Goal: Check status: Check status

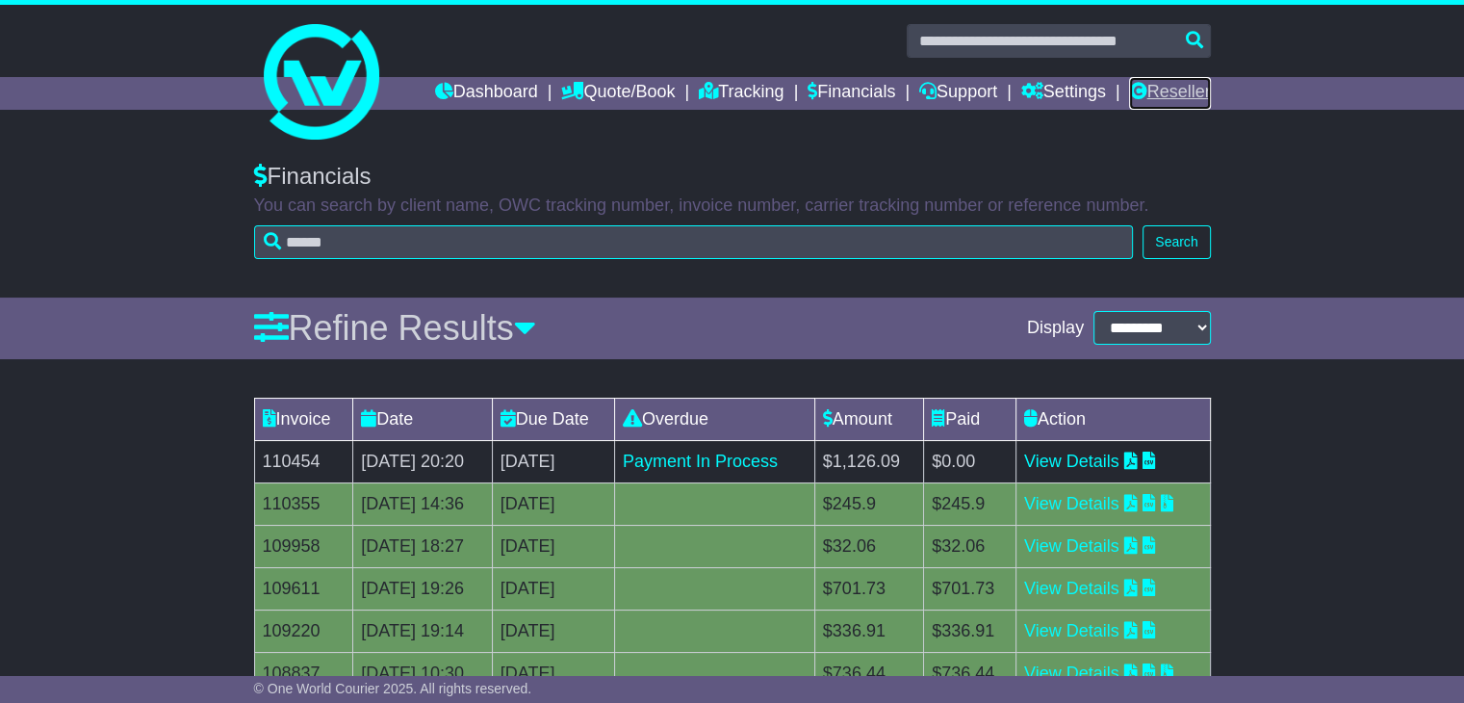
click at [1167, 86] on link "Reseller" at bounding box center [1169, 93] width 81 height 33
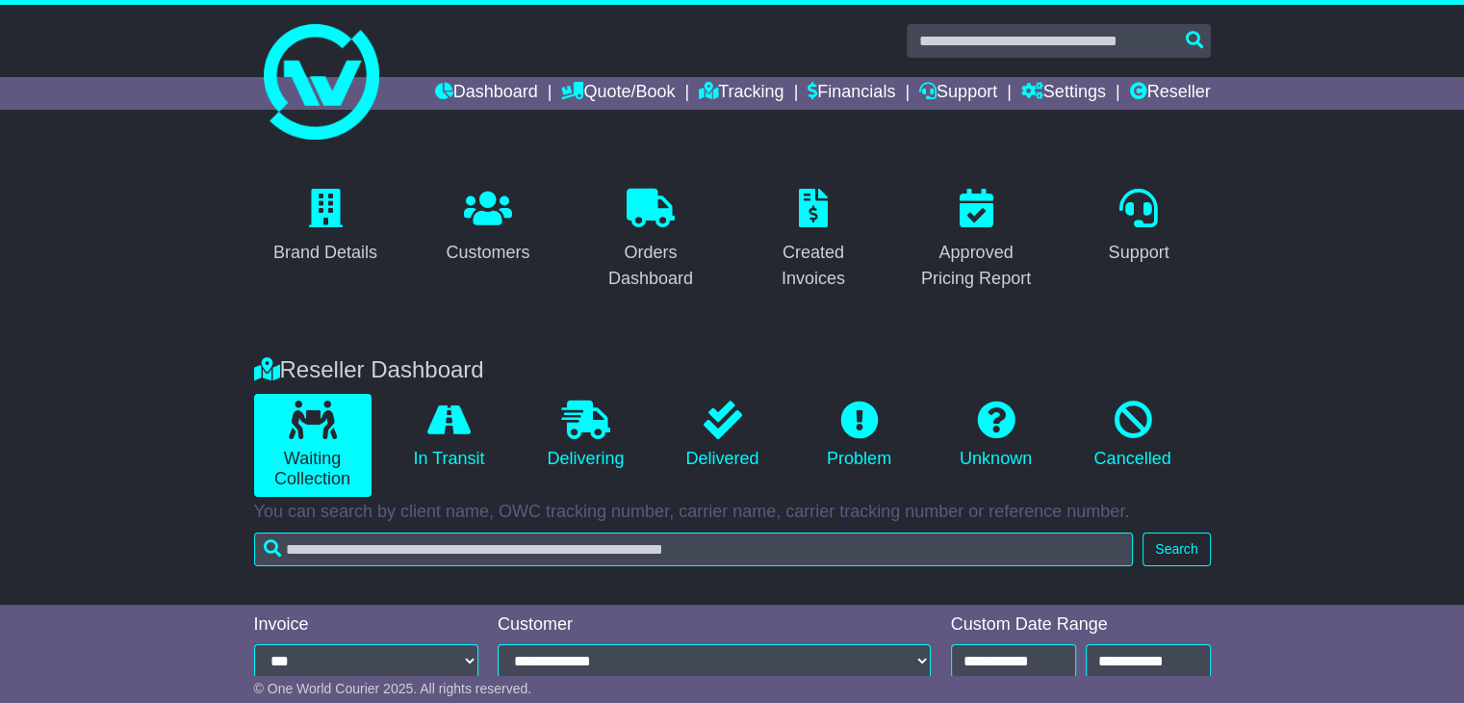
scroll to position [326, 0]
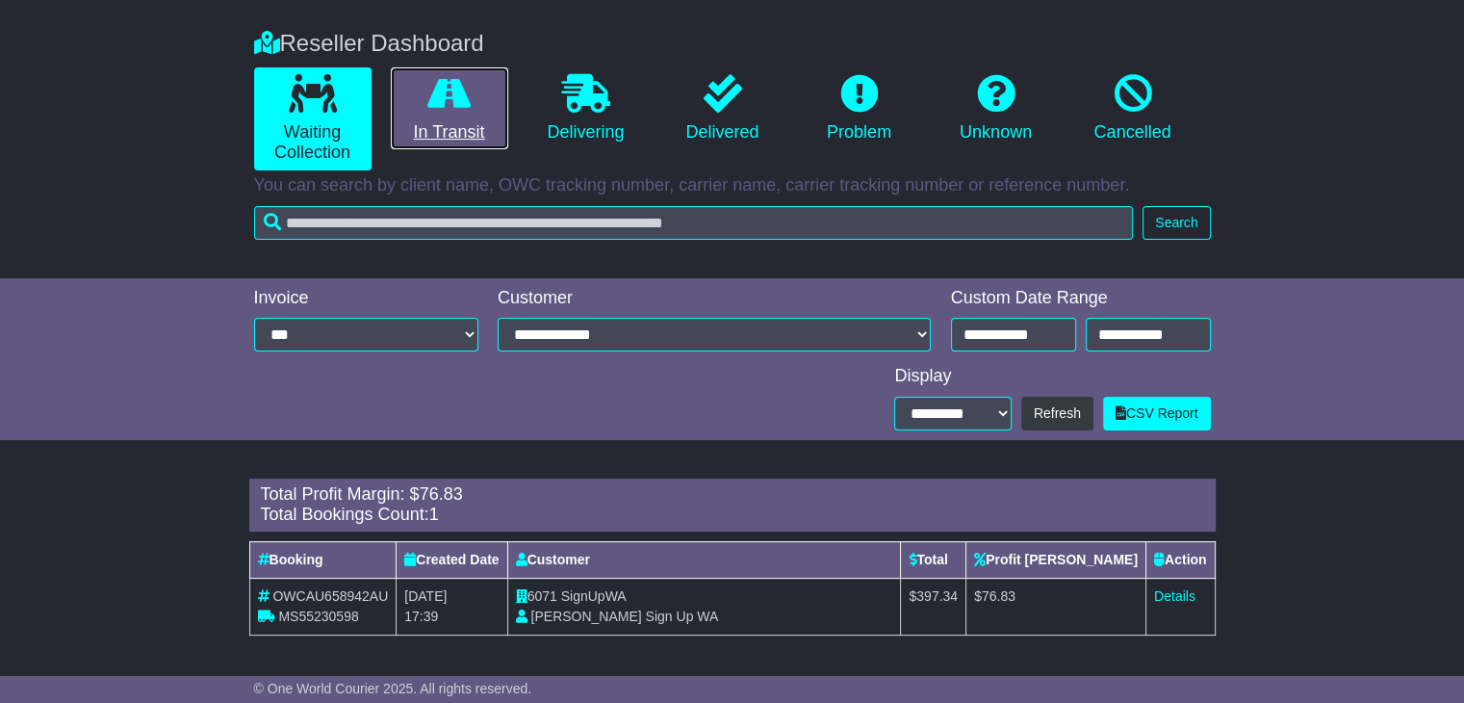
click at [401, 127] on link "In Transit" at bounding box center [449, 108] width 117 height 83
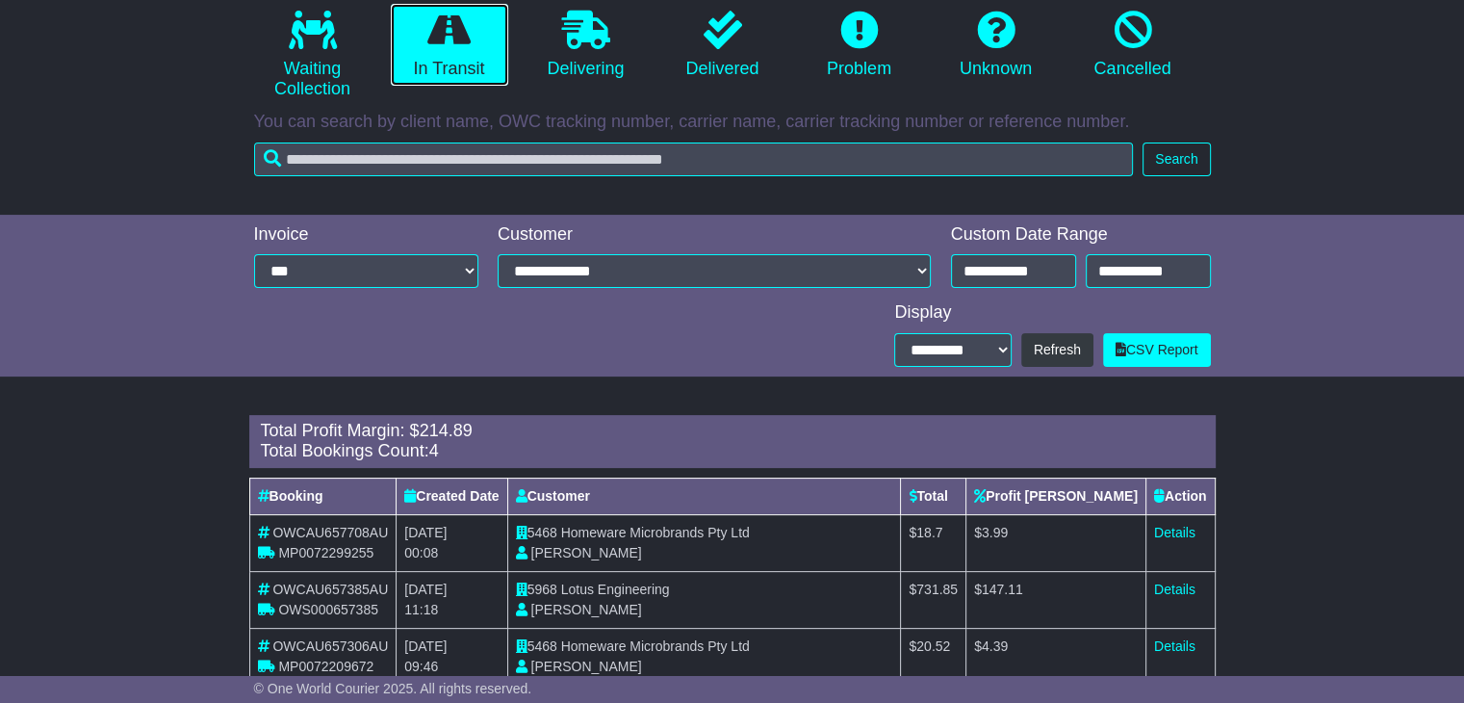
scroll to position [391, 0]
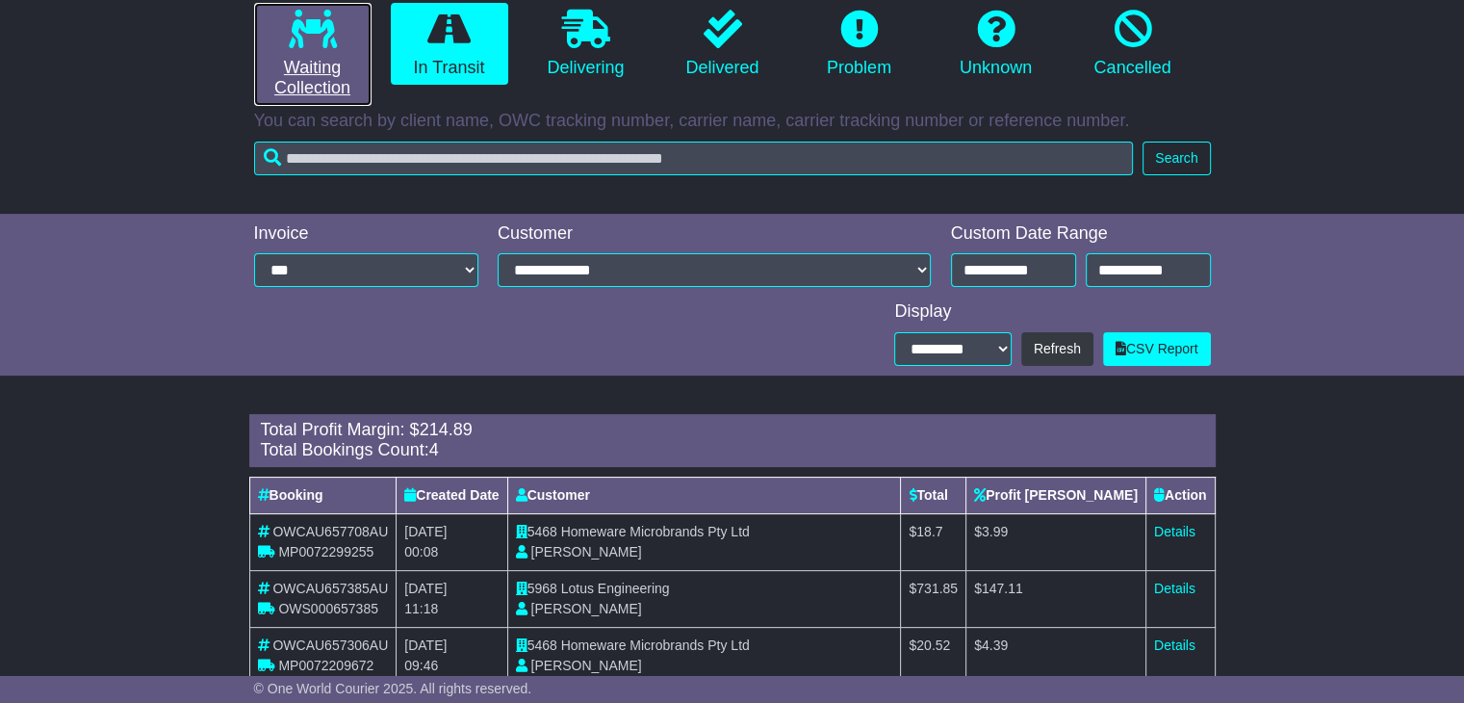
click at [304, 51] on link "Waiting Collection" at bounding box center [312, 54] width 117 height 103
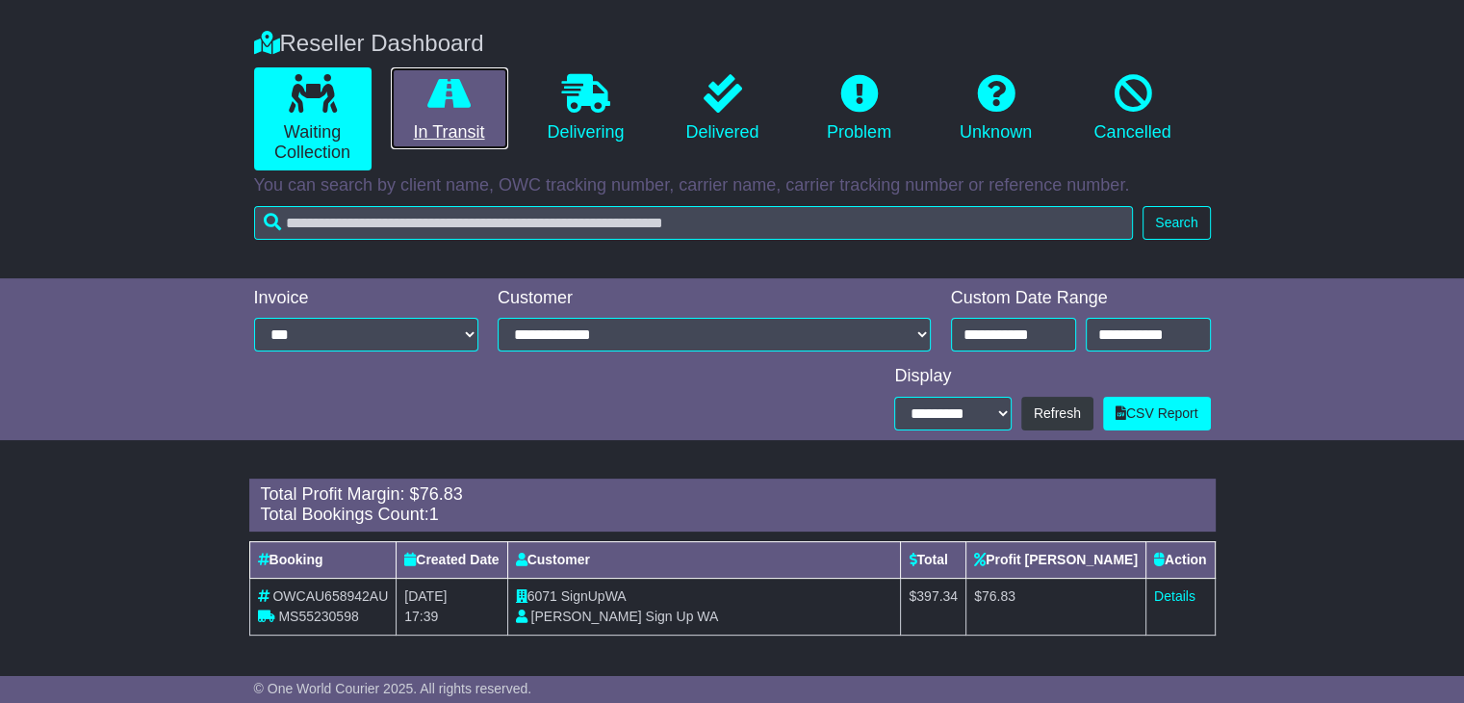
click at [438, 94] on icon at bounding box center [448, 93] width 43 height 39
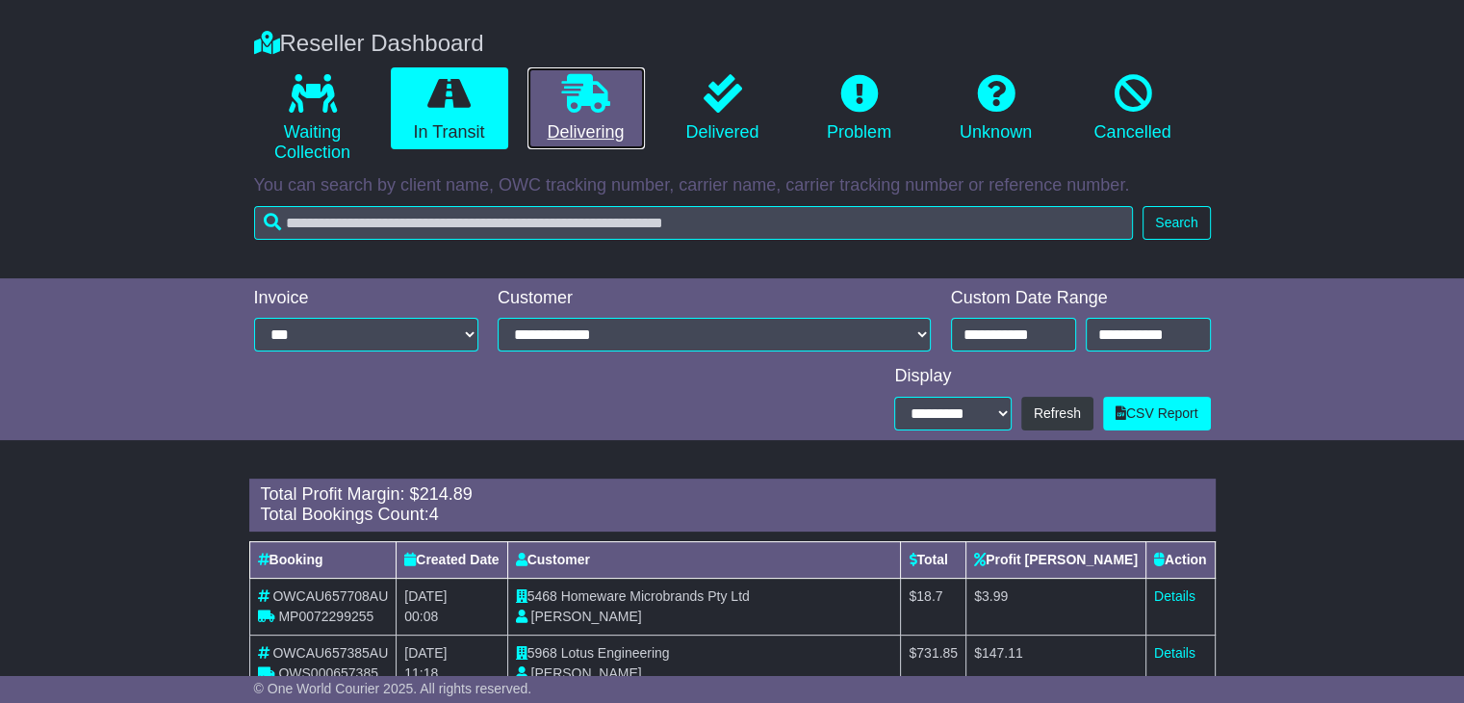
click at [555, 120] on link "Delivering" at bounding box center [586, 108] width 117 height 83
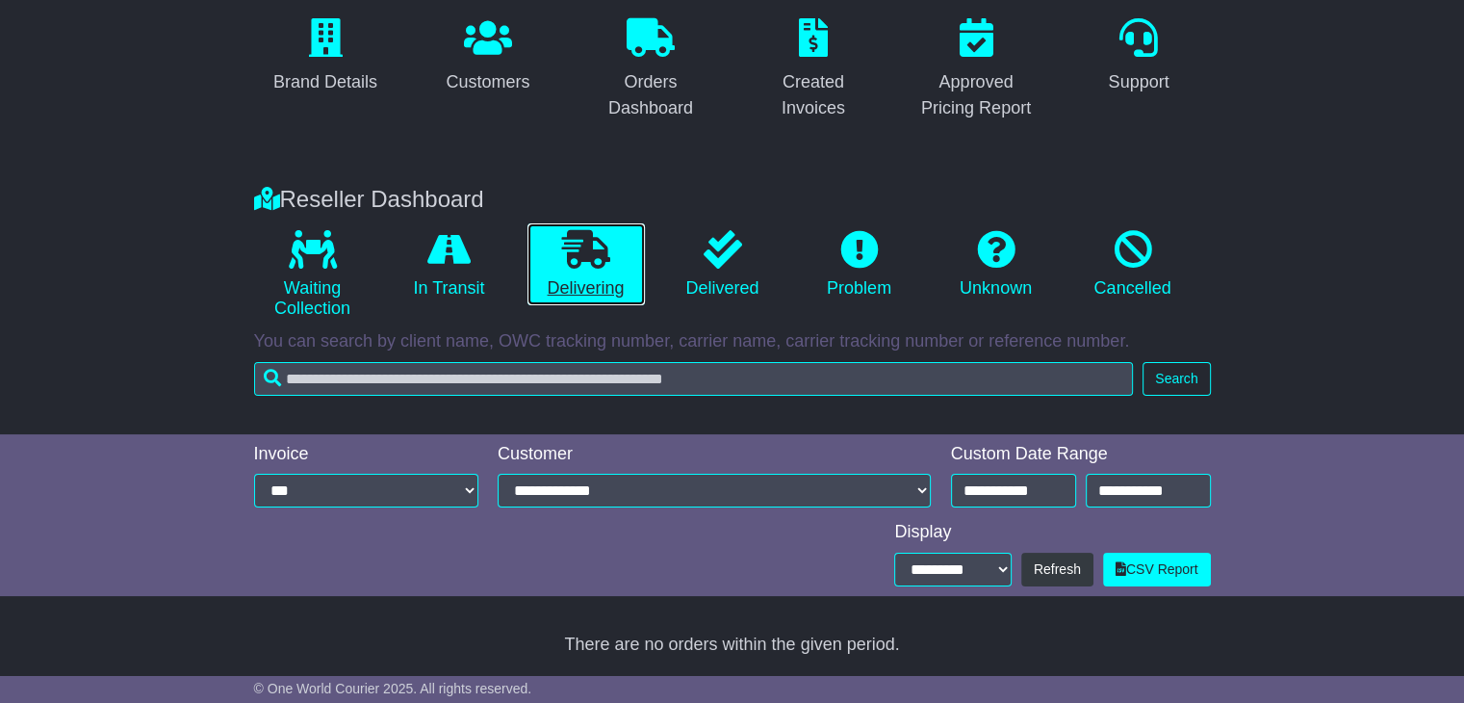
scroll to position [170, 0]
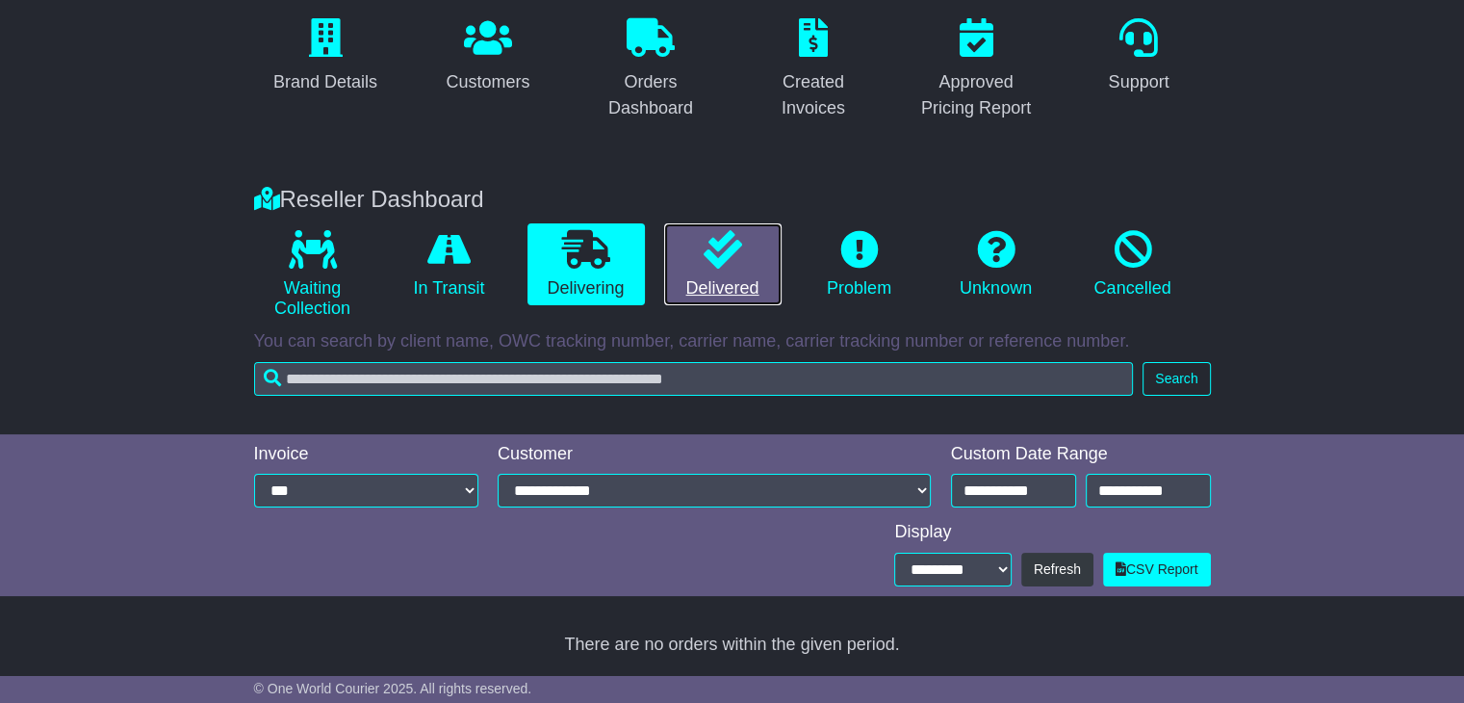
click at [689, 261] on link "Delivered" at bounding box center [722, 264] width 117 height 83
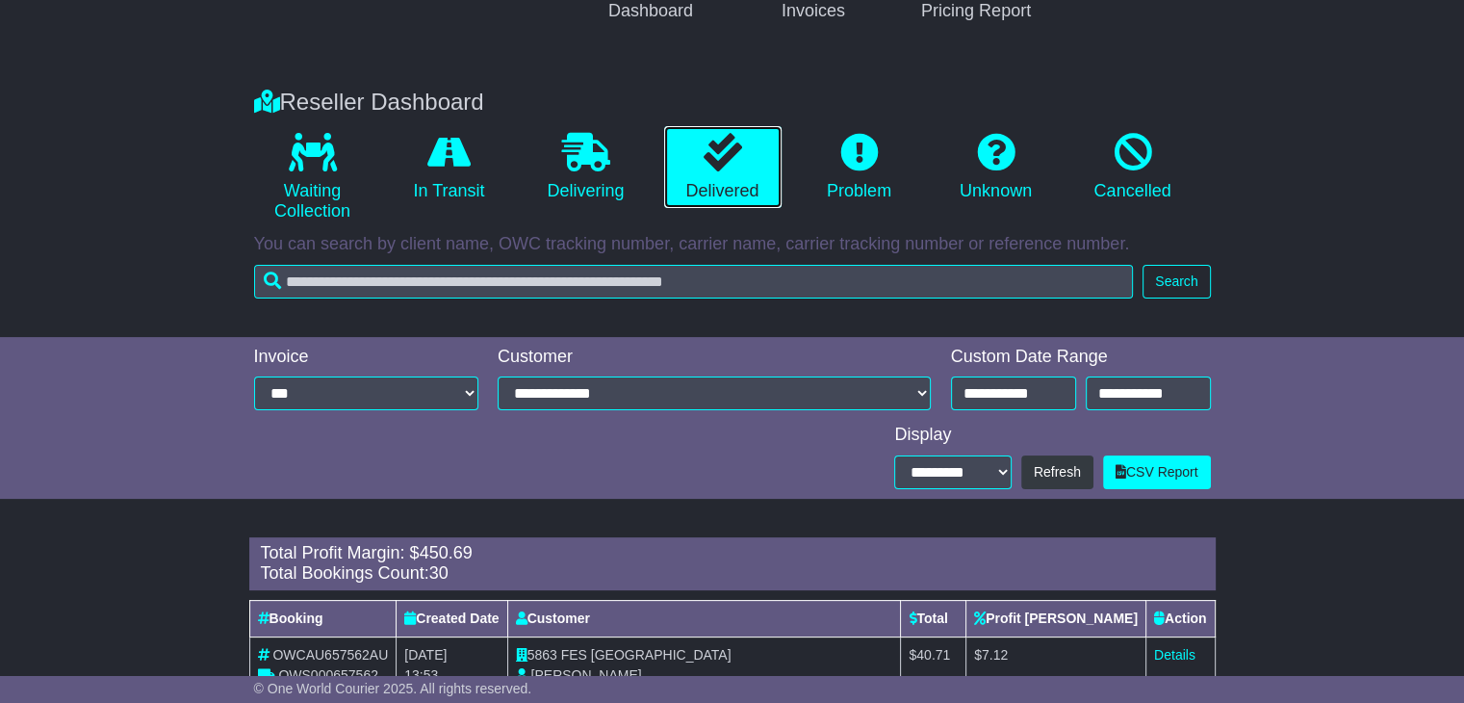
scroll to position [274, 0]
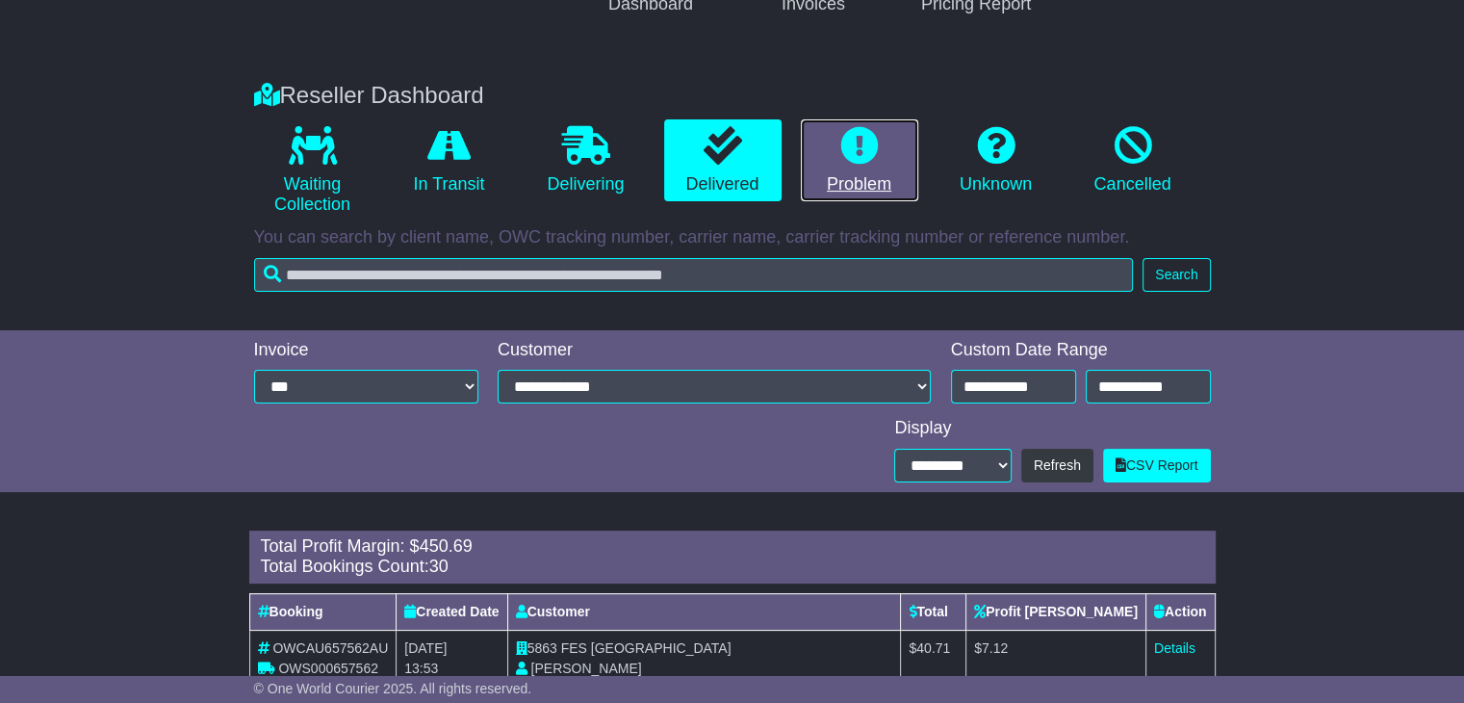
click at [830, 123] on link "Problem" at bounding box center [859, 160] width 117 height 83
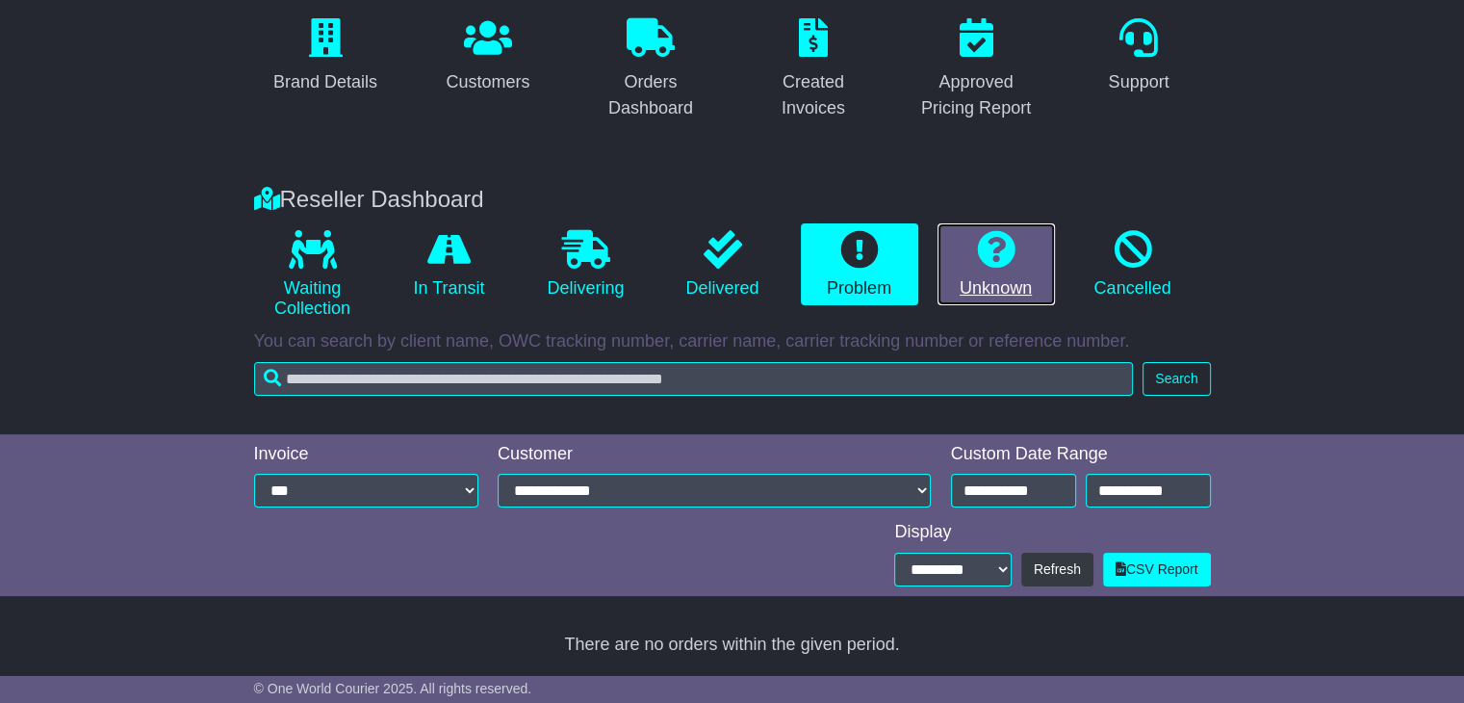
click at [959, 301] on link "Unknown" at bounding box center [996, 264] width 117 height 83
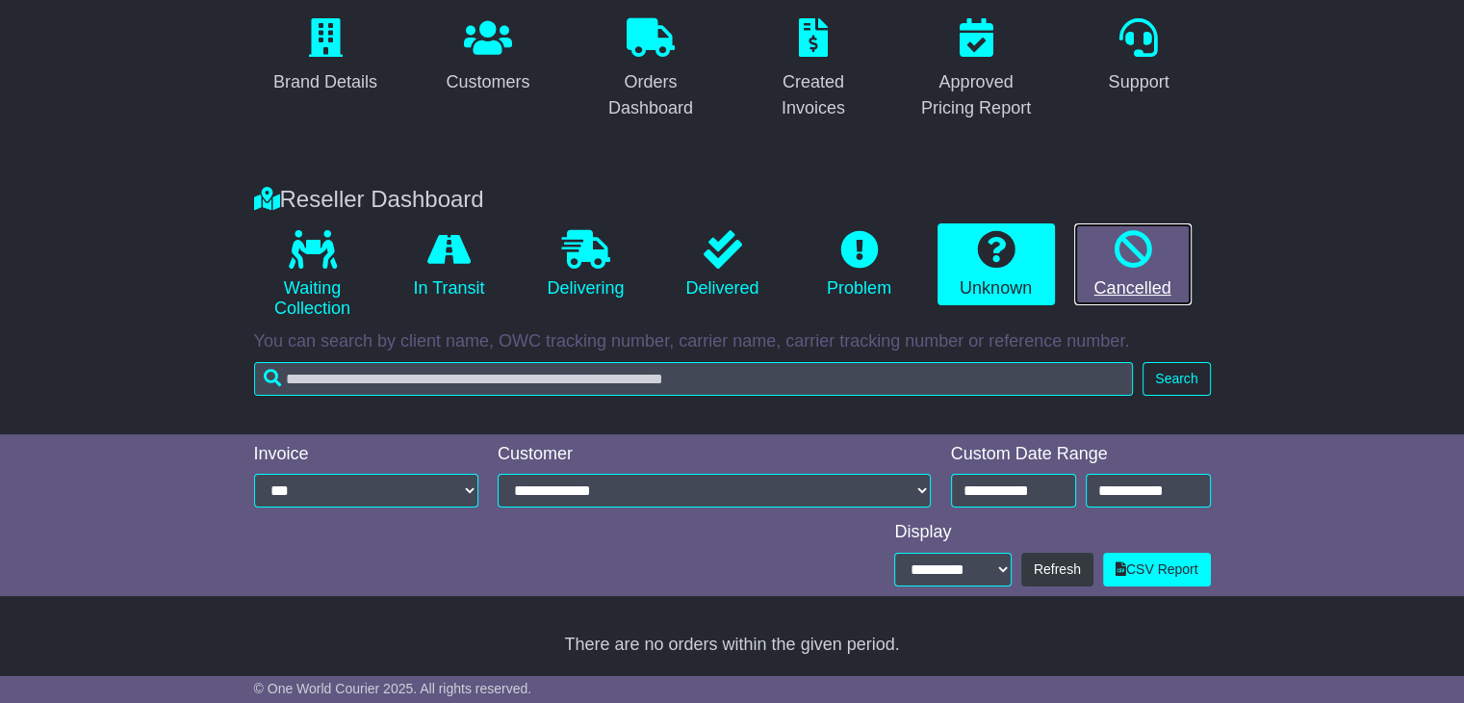
click at [1117, 258] on icon at bounding box center [1133, 249] width 39 height 39
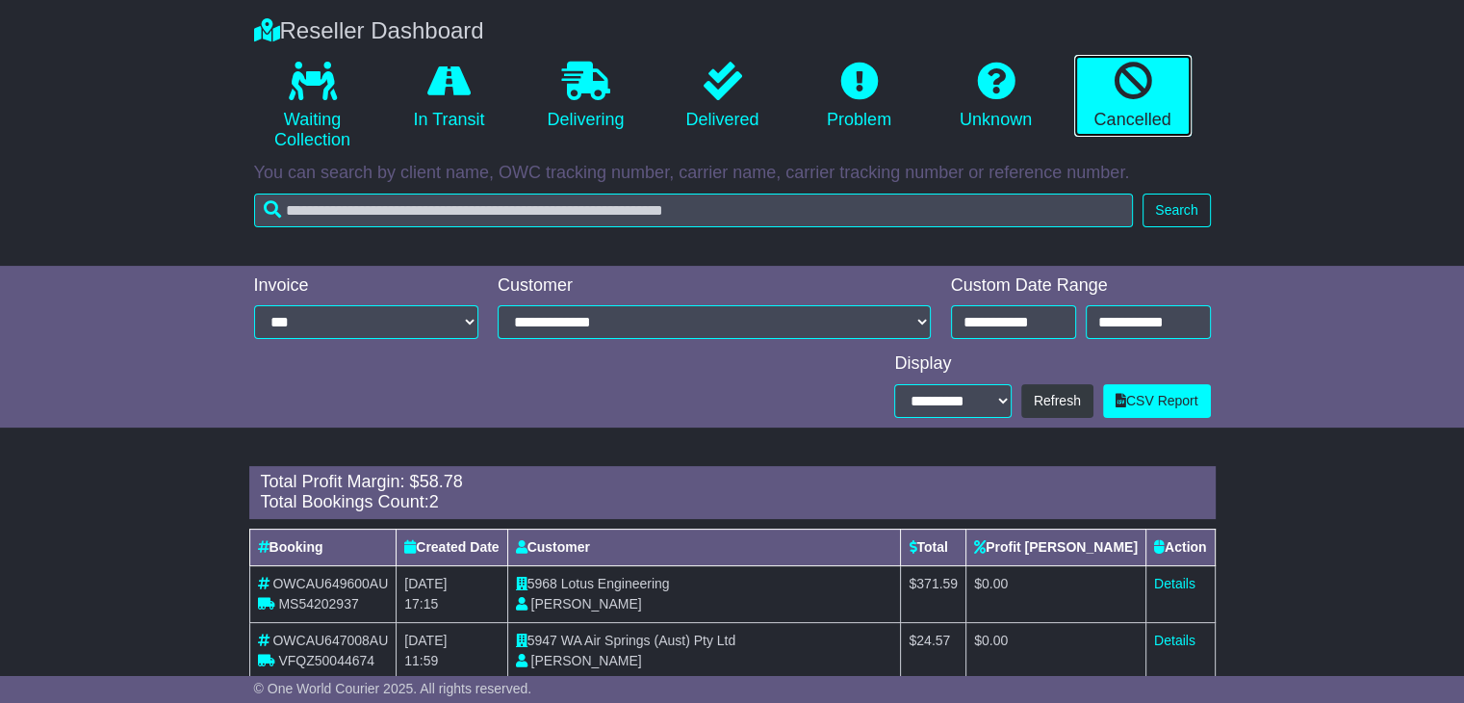
scroll to position [341, 0]
